Goal: Find specific fact: Find specific fact

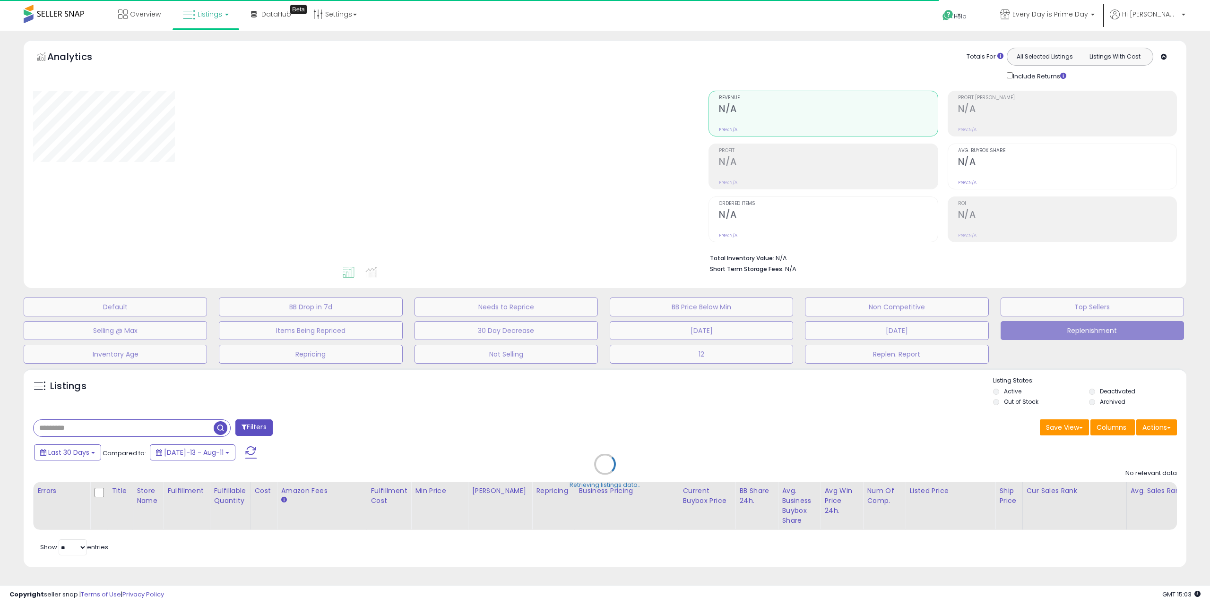
type input "**********"
select select "**"
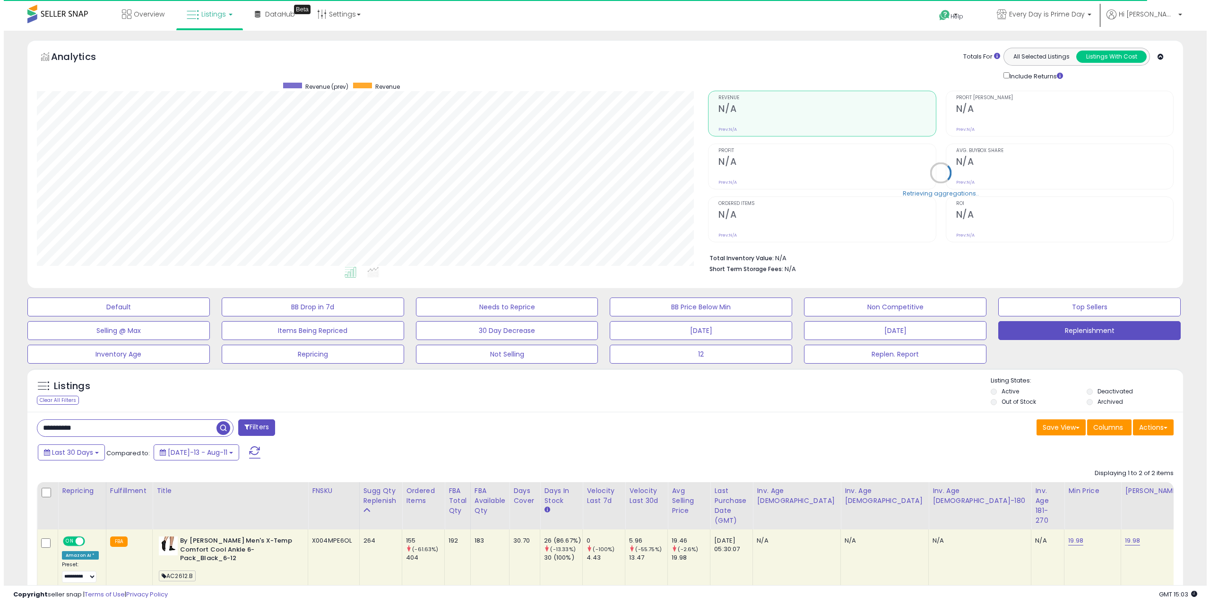
scroll to position [194, 671]
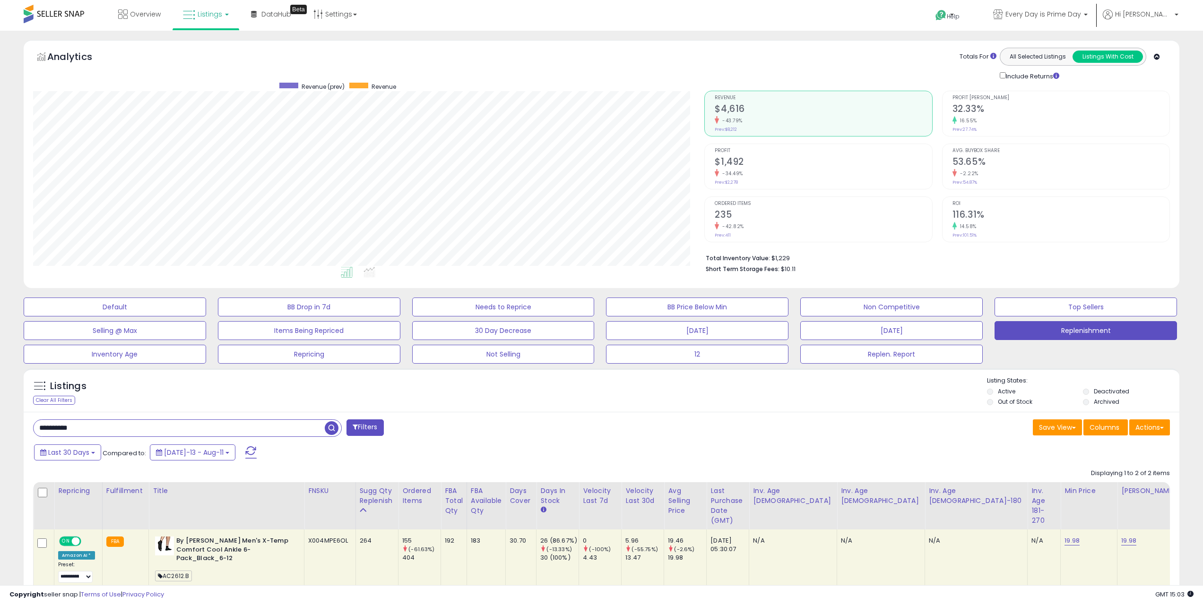
drag, startPoint x: 144, startPoint y: 429, endPoint x: 0, endPoint y: 407, distance: 145.7
click at [0, 407] on div "**********" at bounding box center [601, 405] width 1203 height 749
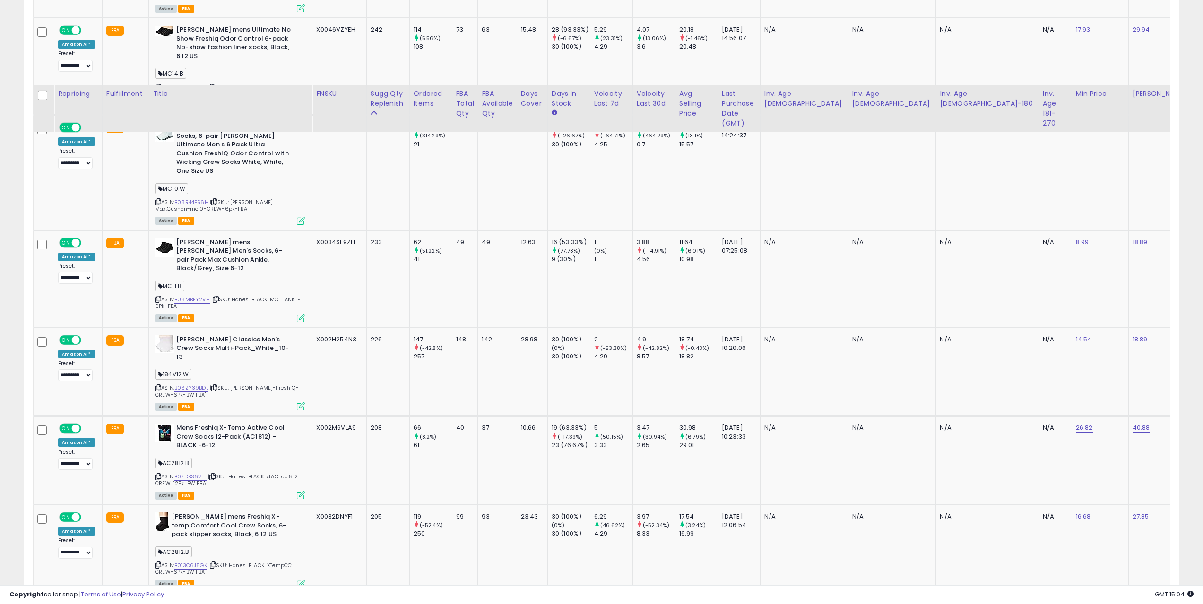
scroll to position [1874, 0]
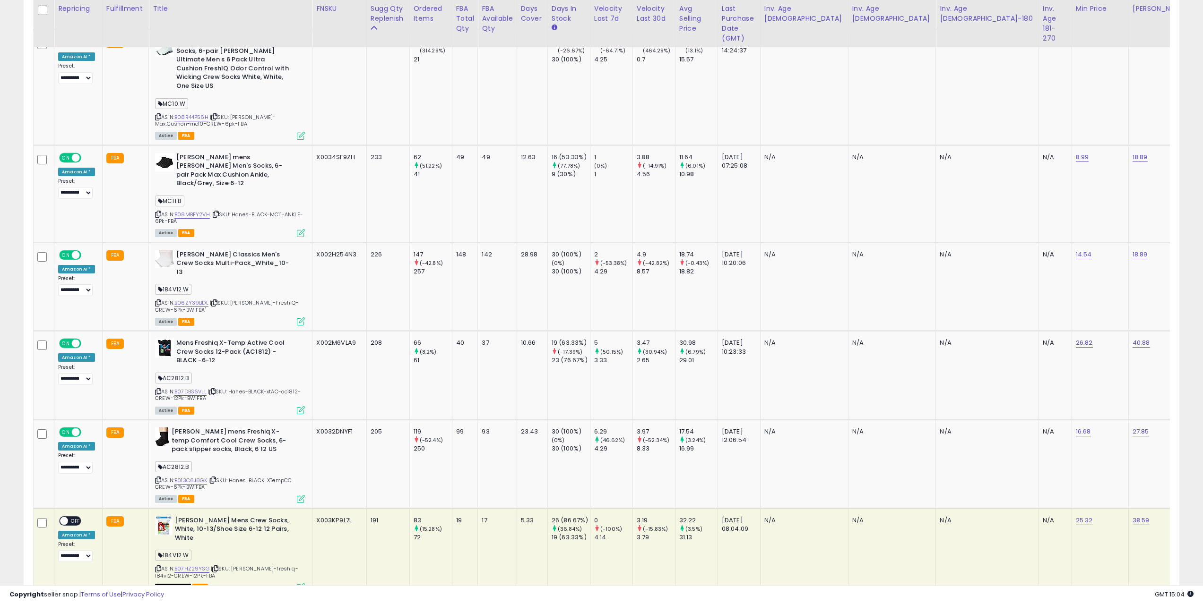
click at [328, 604] on div "X004DXPVQ9" at bounding box center [337, 609] width 43 height 9
copy div "X004DXPVQ9"
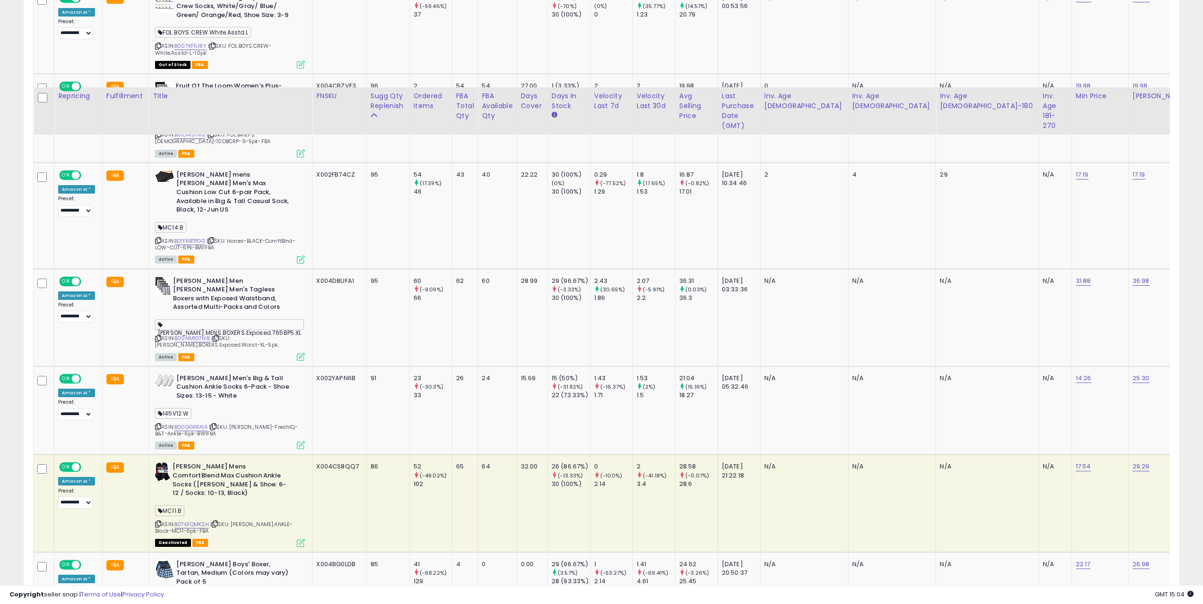
scroll to position [4391, 0]
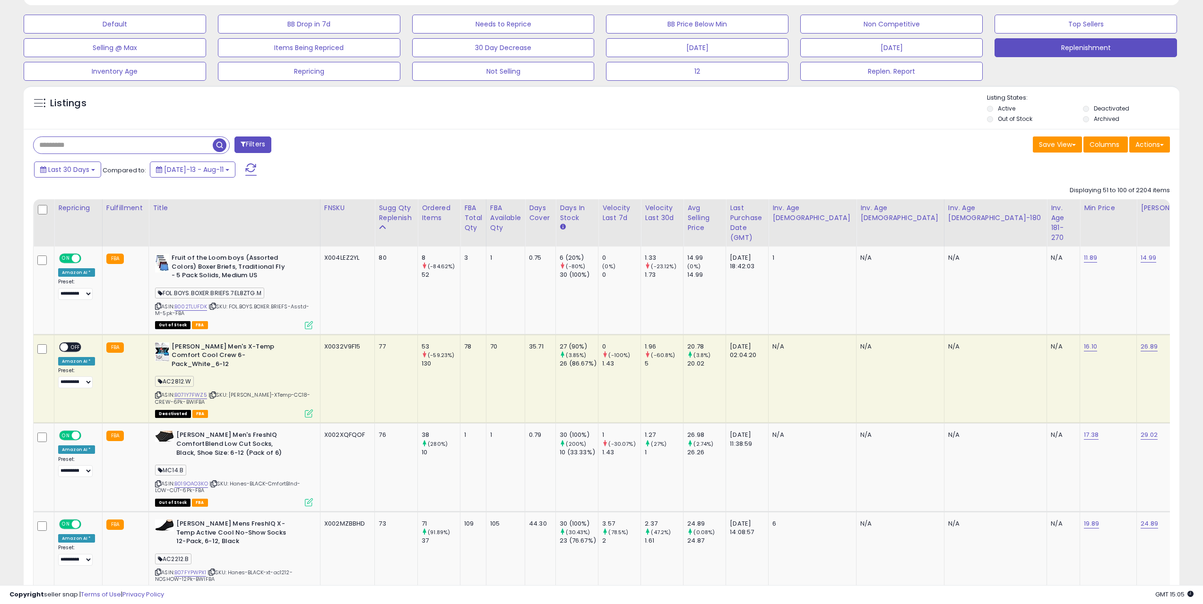
scroll to position [818, 0]
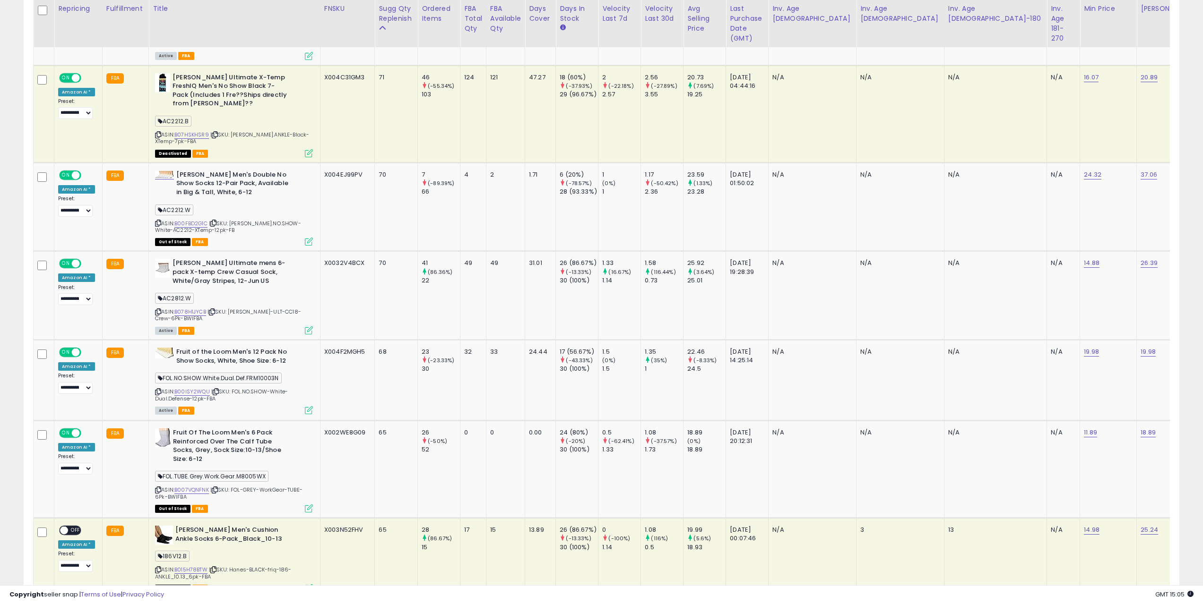
click at [329, 429] on div "X002WE8G09" at bounding box center [345, 433] width 43 height 9
drag, startPoint x: 329, startPoint y: 426, endPoint x: 360, endPoint y: 430, distance: 31.0
click at [375, 430] on td "65" at bounding box center [396, 469] width 43 height 97
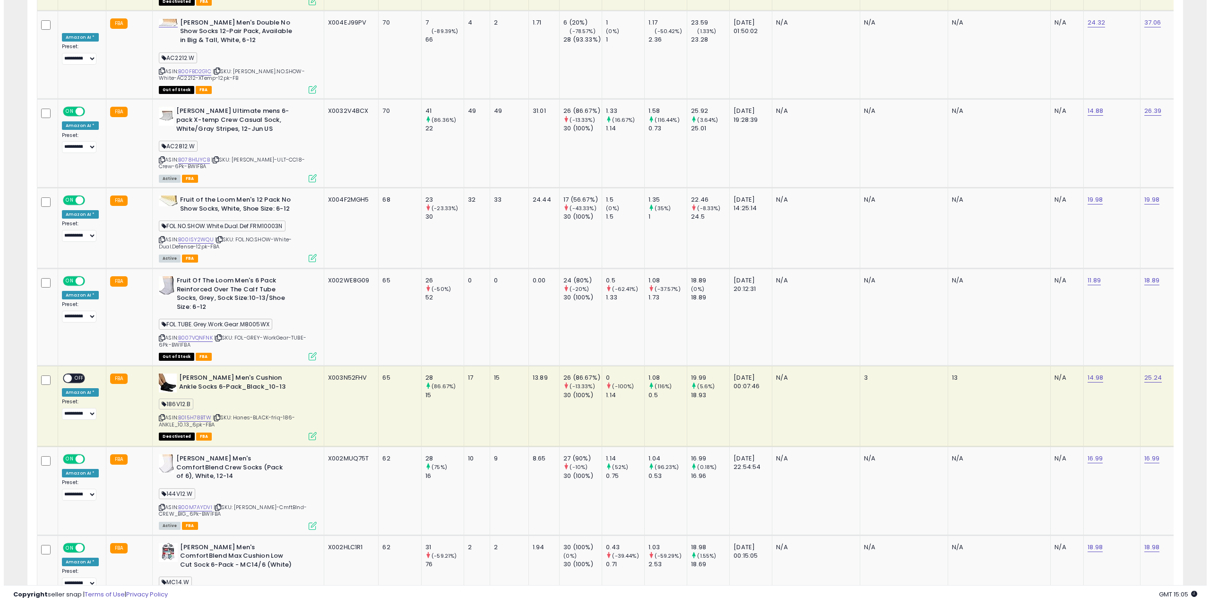
scroll to position [15, 0]
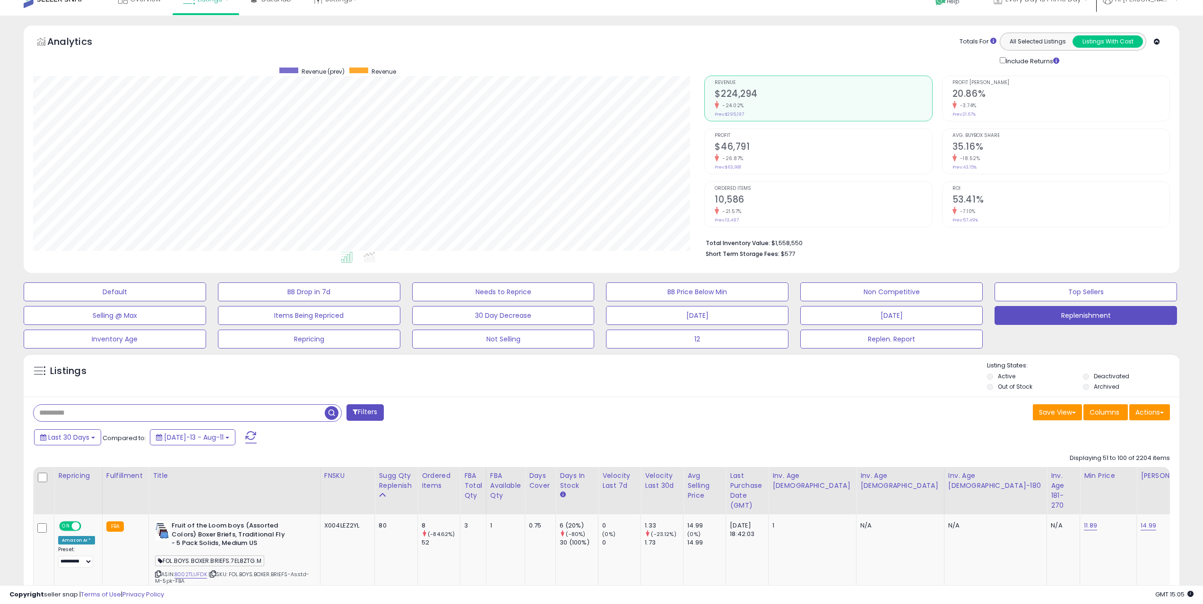
click at [98, 407] on input "text" at bounding box center [179, 413] width 291 height 17
type input "****"
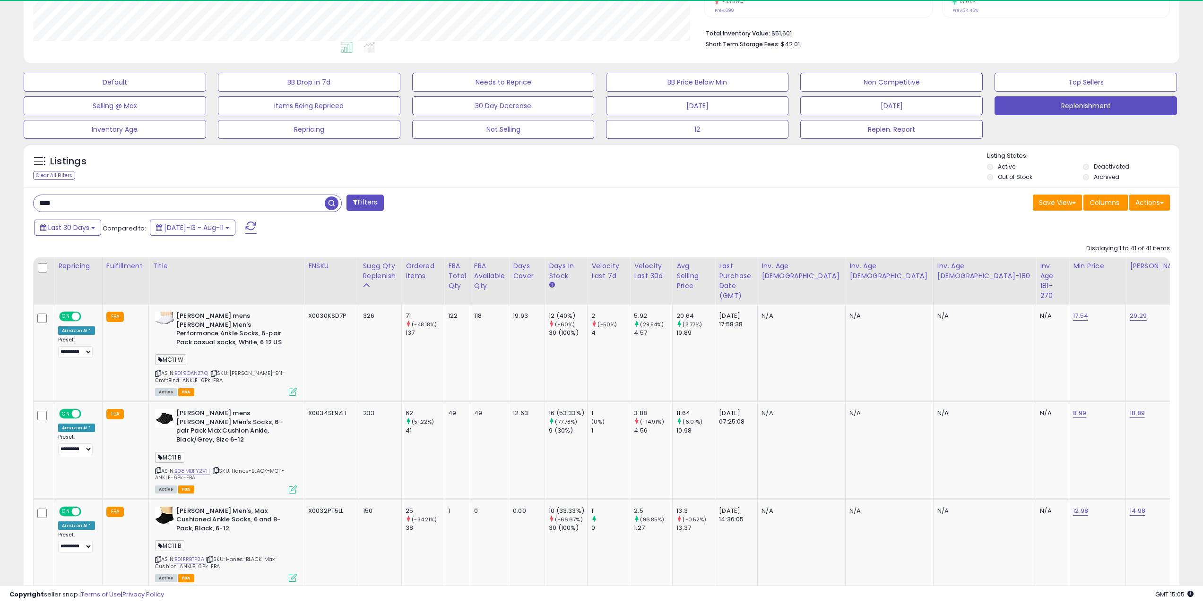
scroll to position [283, 0]
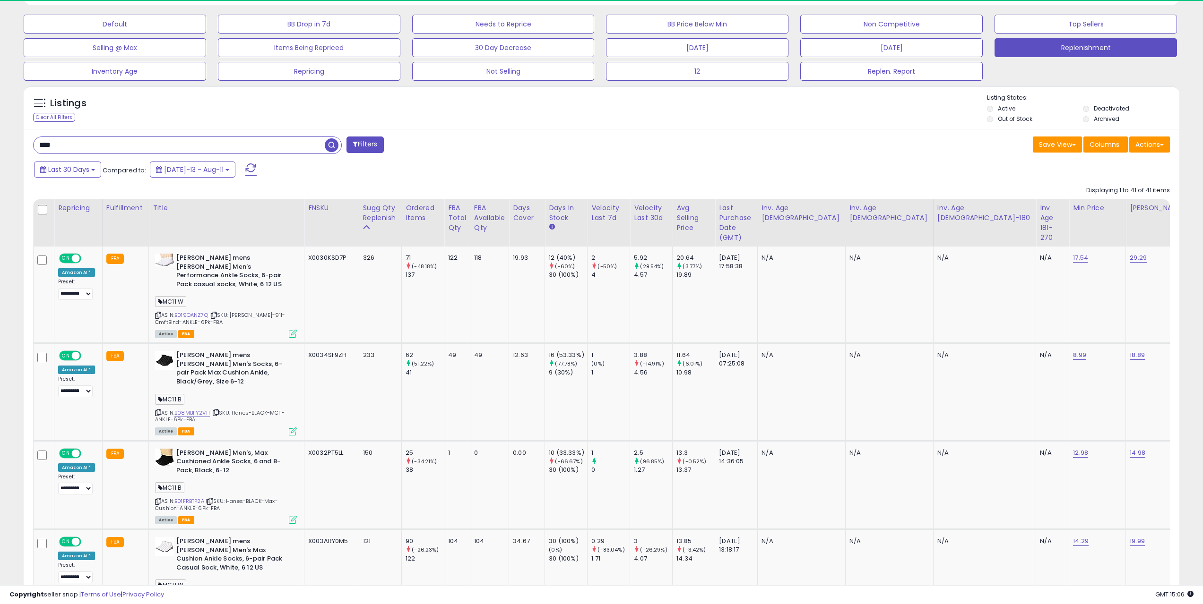
click at [340, 449] on div "X0032PT5LL" at bounding box center [329, 453] width 43 height 9
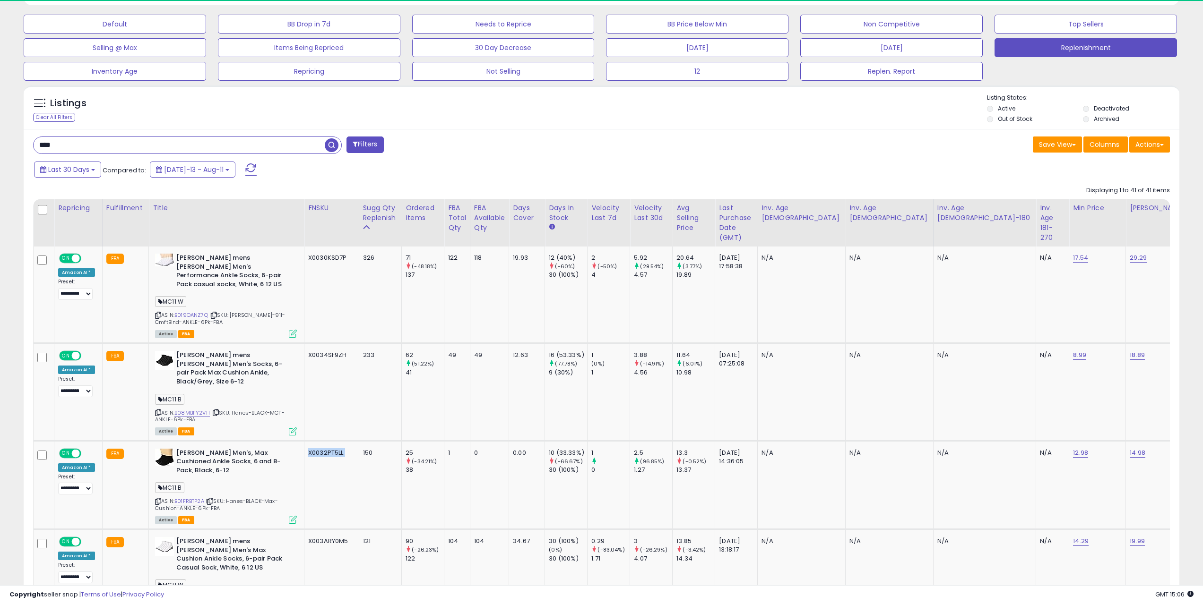
copy tr "X0032PT5LL"
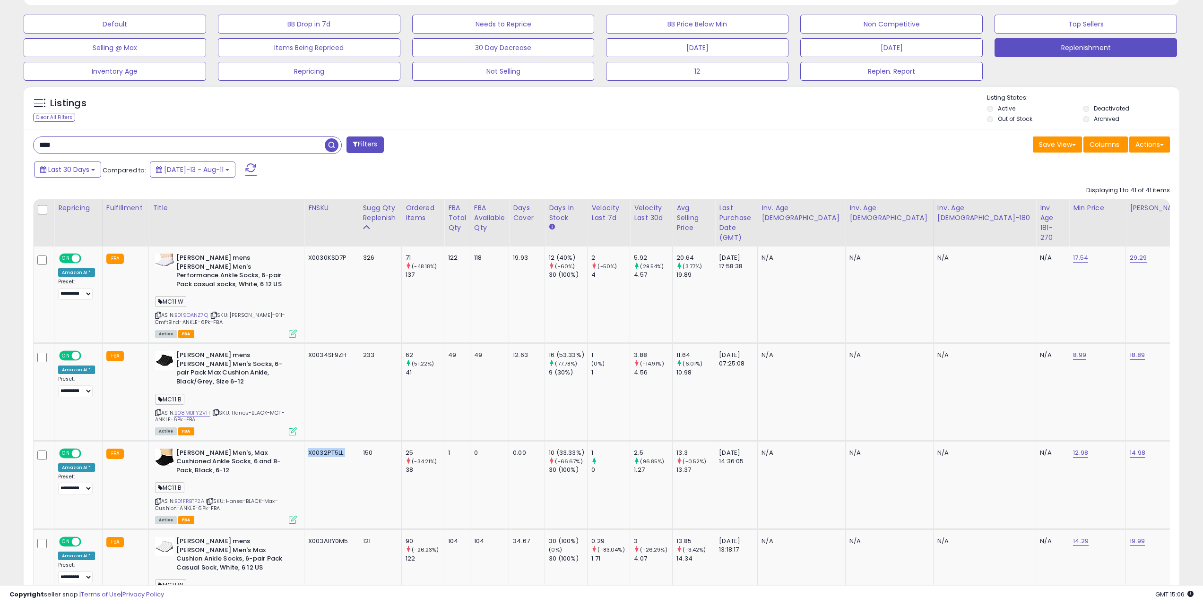
click at [324, 351] on div "X0034SF9ZH" at bounding box center [329, 355] width 43 height 9
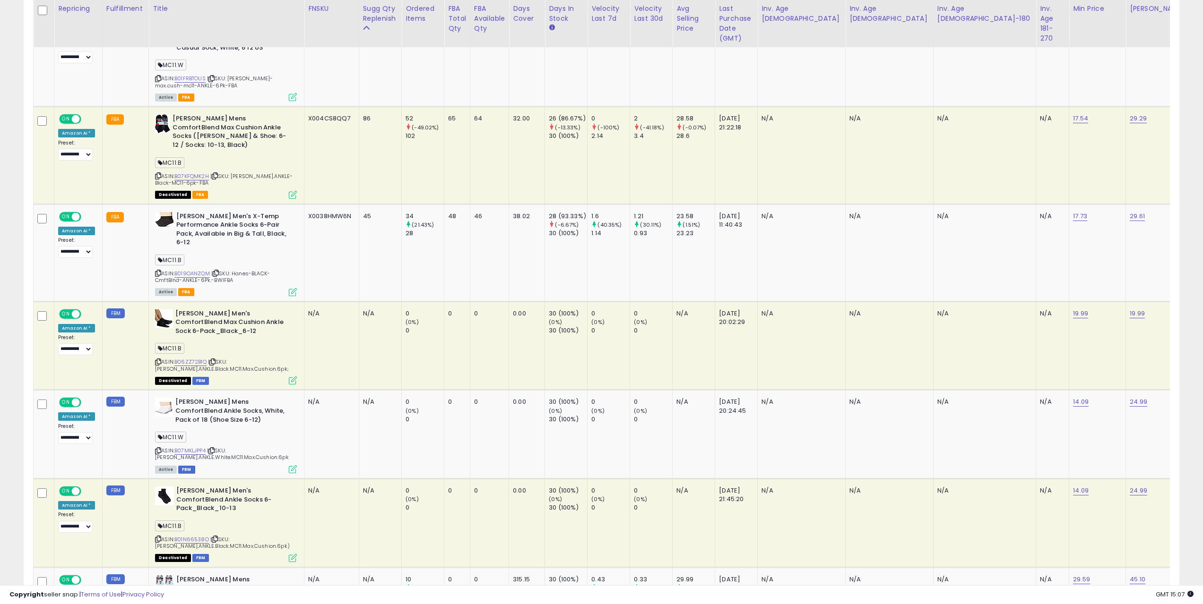
scroll to position [0, 0]
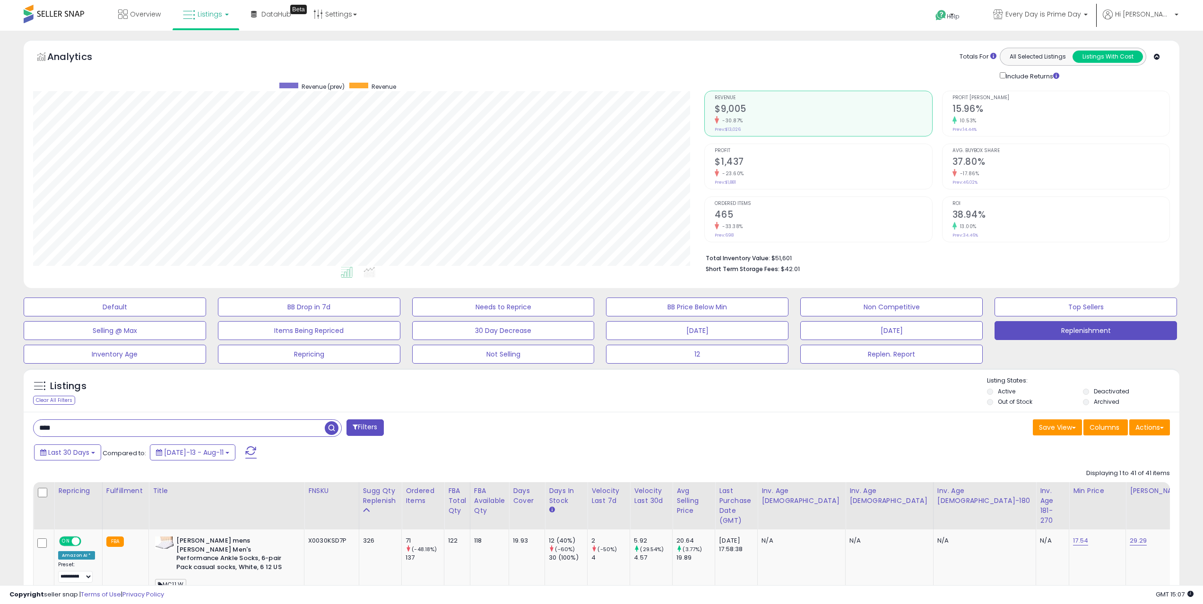
drag, startPoint x: 205, startPoint y: 431, endPoint x: 0, endPoint y: 394, distance: 208.4
type input "*"
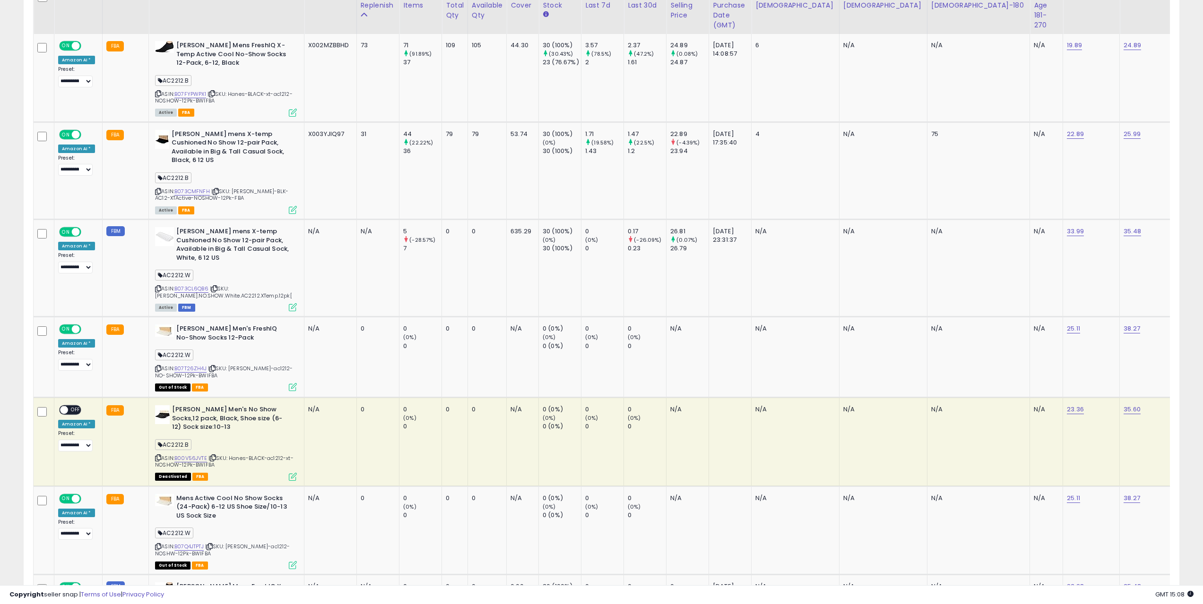
scroll to position [144, 0]
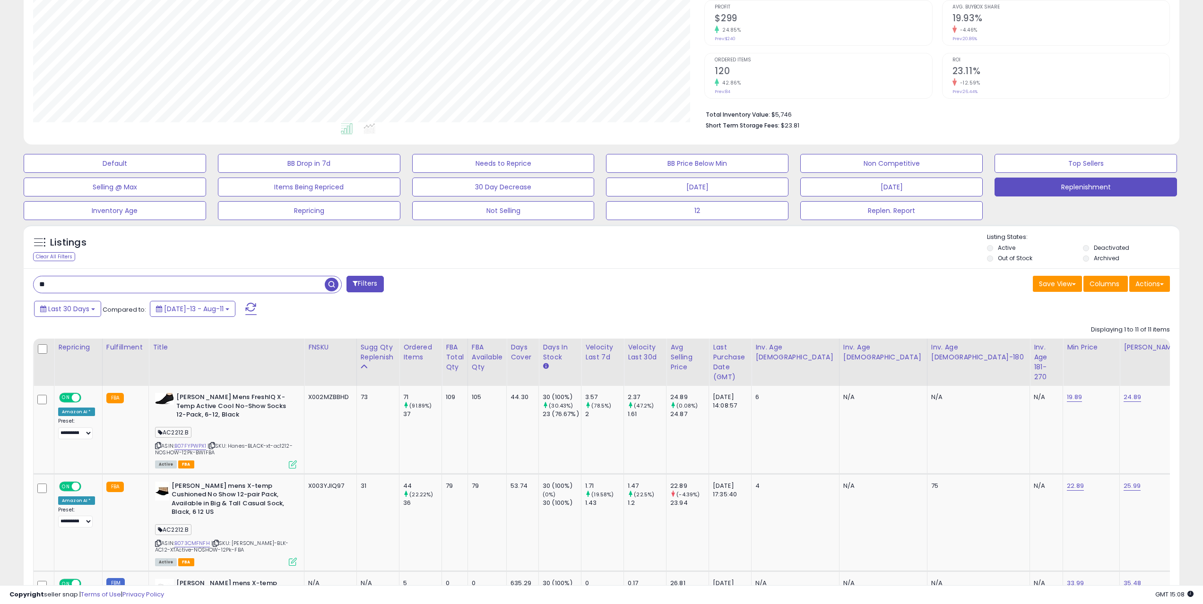
type input "*"
click at [327, 281] on span "button" at bounding box center [332, 285] width 14 height 14
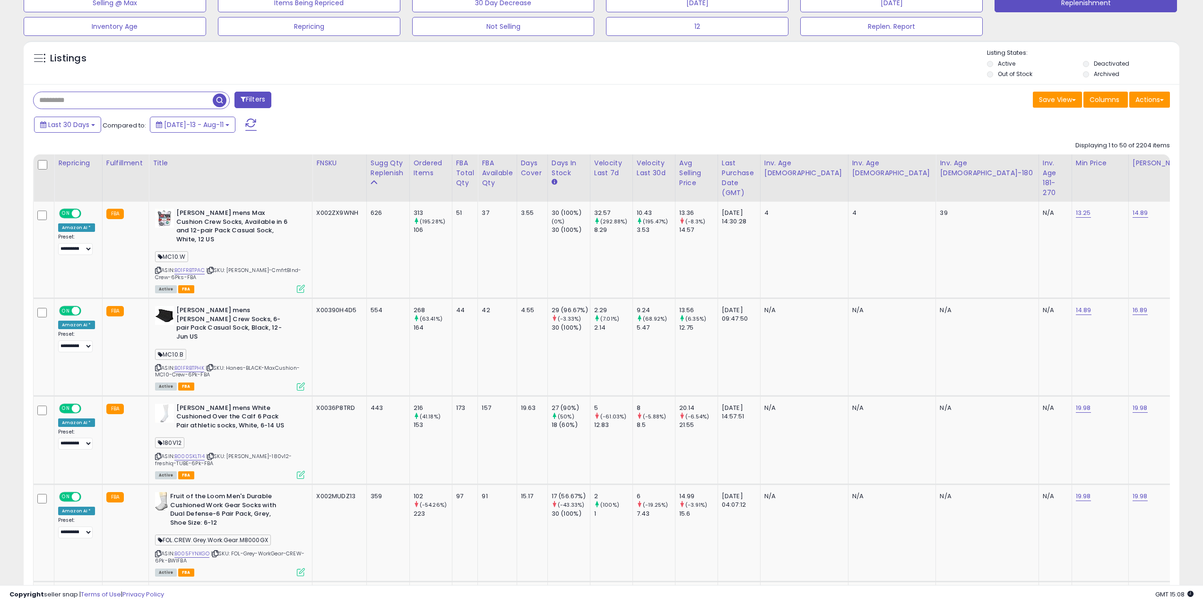
scroll to position [274, 0]
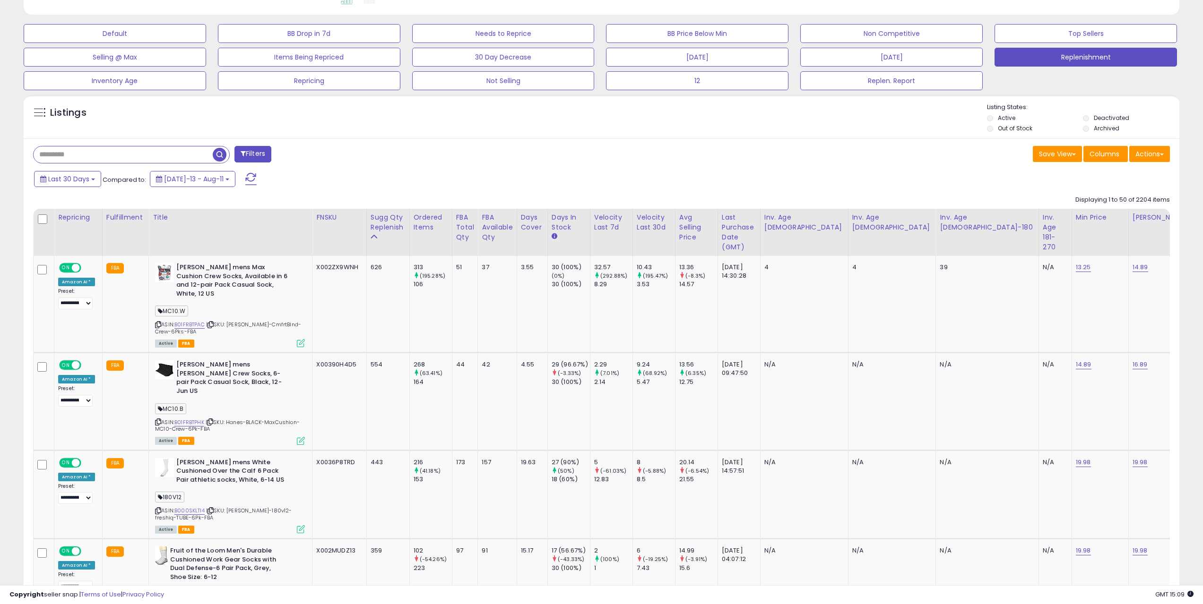
click at [337, 547] on div "X002MUDZ13" at bounding box center [337, 551] width 43 height 9
copy tr "X002MUDZ13"
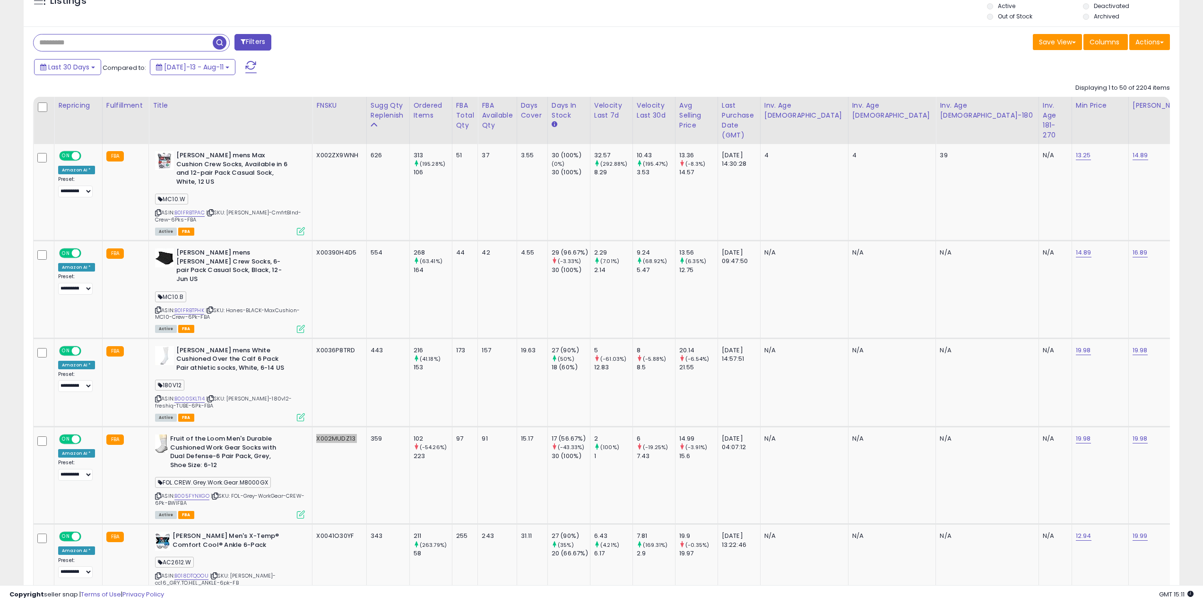
scroll to position [0, 0]
